Goal: Task Accomplishment & Management: Manage account settings

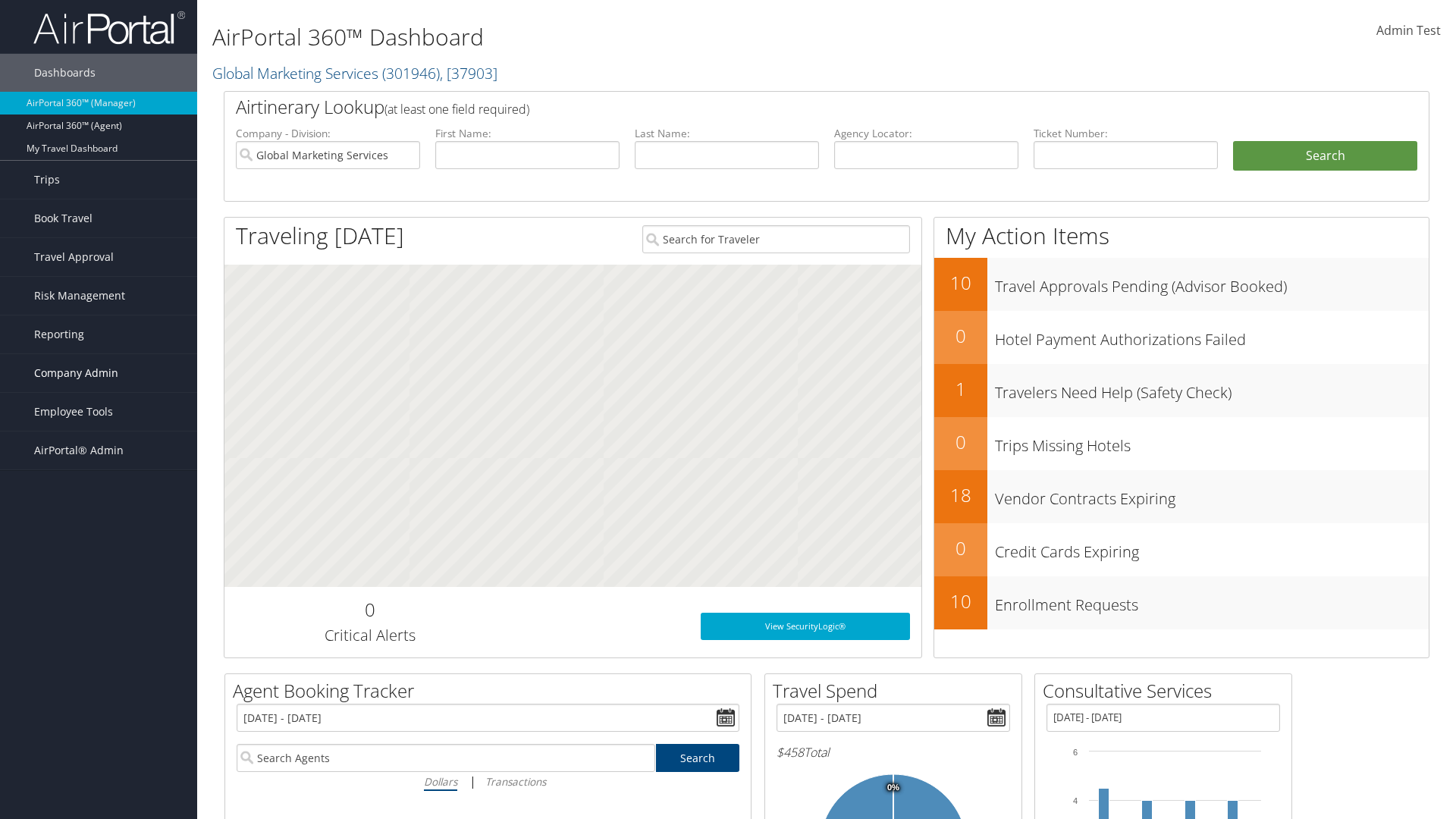
click at [99, 373] on span "Company Admin" at bounding box center [76, 373] width 84 height 38
click at [99, 608] on link "Service Fees" at bounding box center [99, 608] width 197 height 22
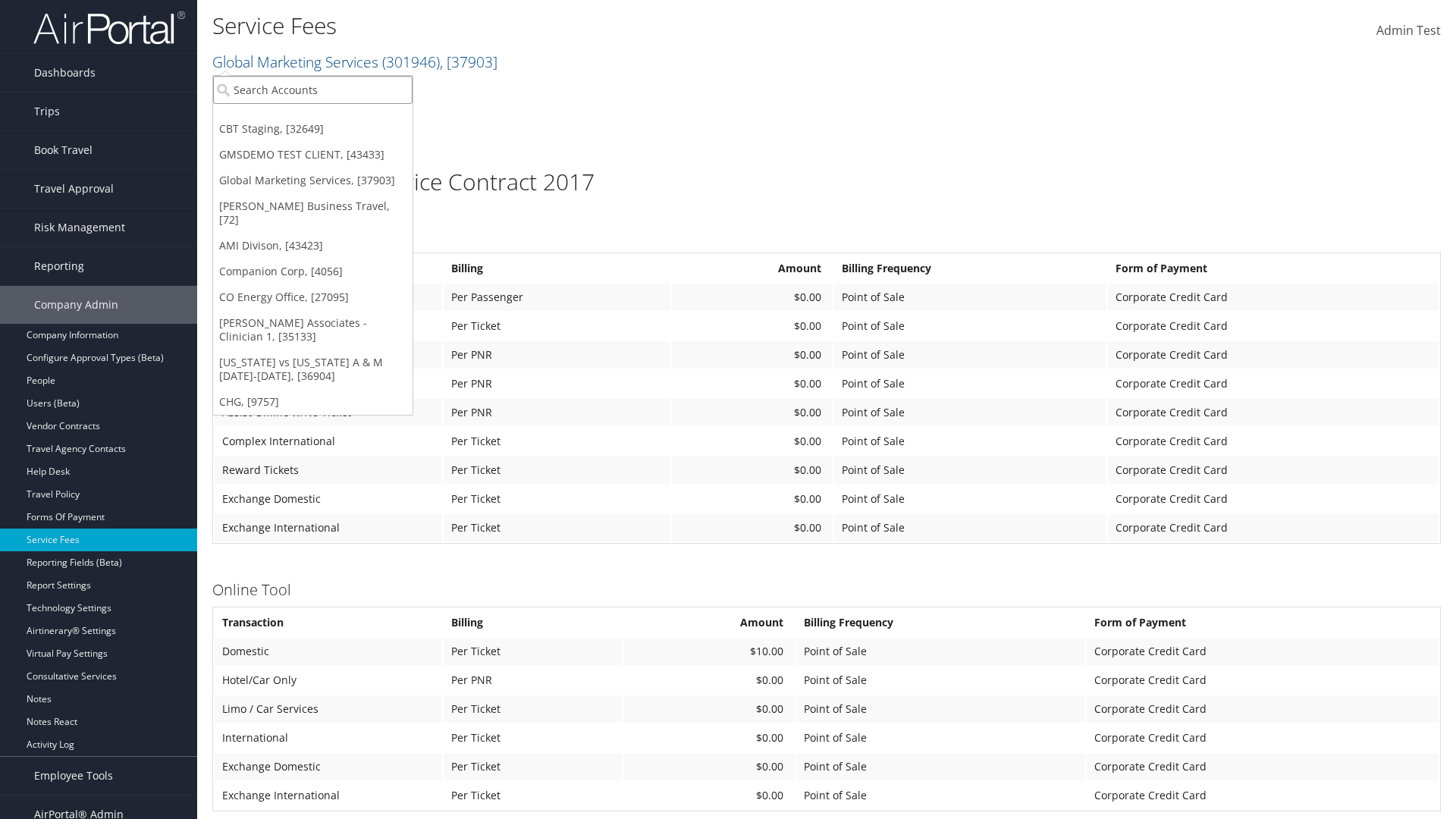
click at [312, 89] on input "search" at bounding box center [312, 89] width 199 height 28
type input "[PERSON_NAME] Business Travel"
click at [334, 118] on div "[PERSON_NAME] Business Travel (C10001), [72]" at bounding box center [333, 118] width 258 height 14
